Goal: Entertainment & Leisure: Consume media (video, audio)

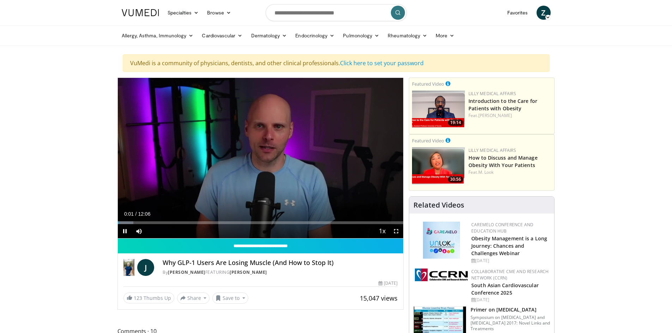
click at [545, 9] on span "Z" at bounding box center [543, 13] width 14 height 14
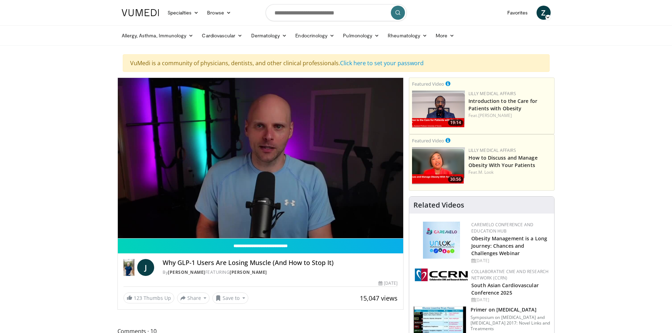
click at [547, 14] on span "Z" at bounding box center [543, 13] width 14 height 14
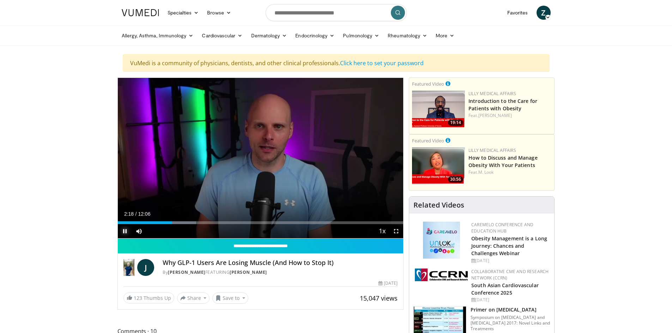
click at [123, 230] on span "Video Player" at bounding box center [125, 231] width 14 height 14
